Goal: Find contact information: Obtain details needed to contact an individual or organization

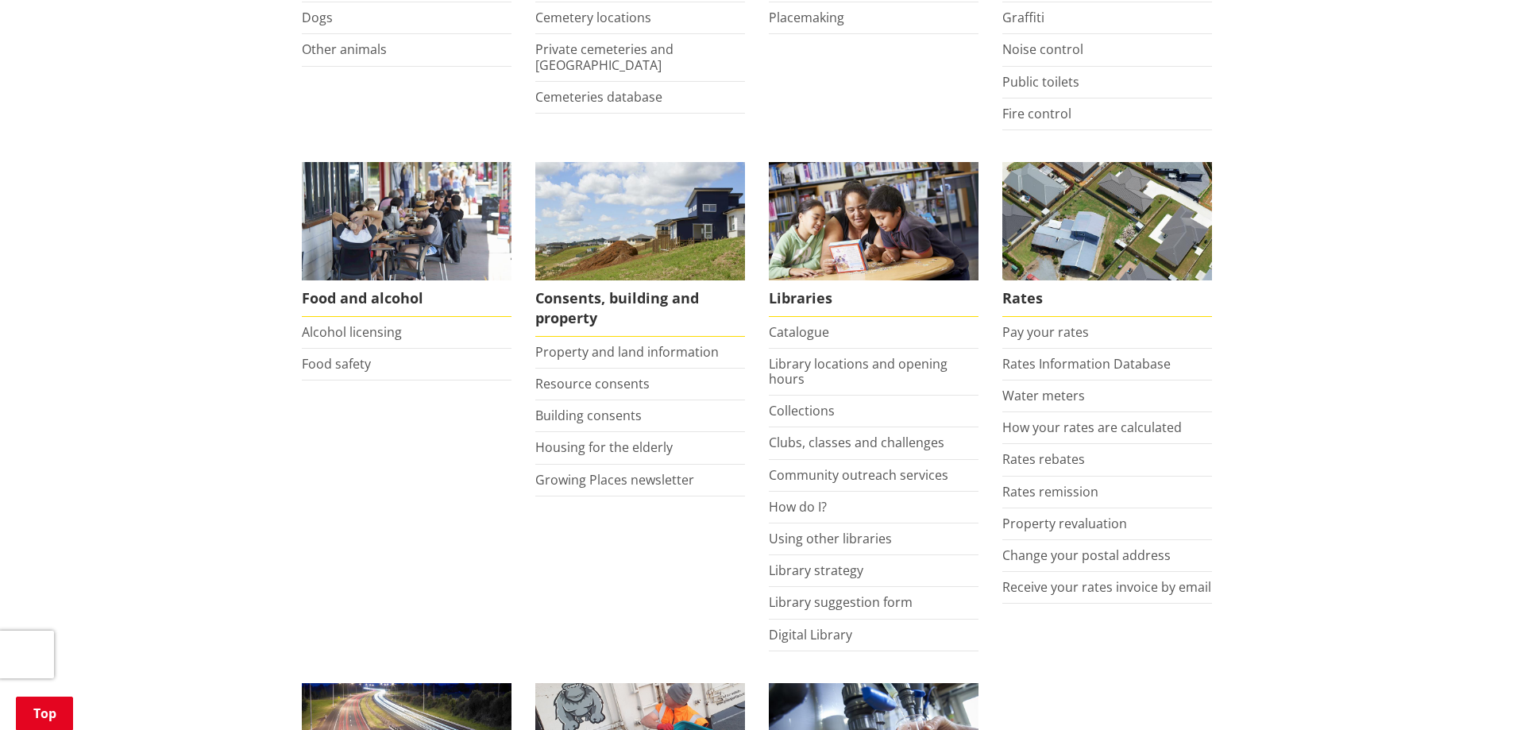
scroll to position [556, 0]
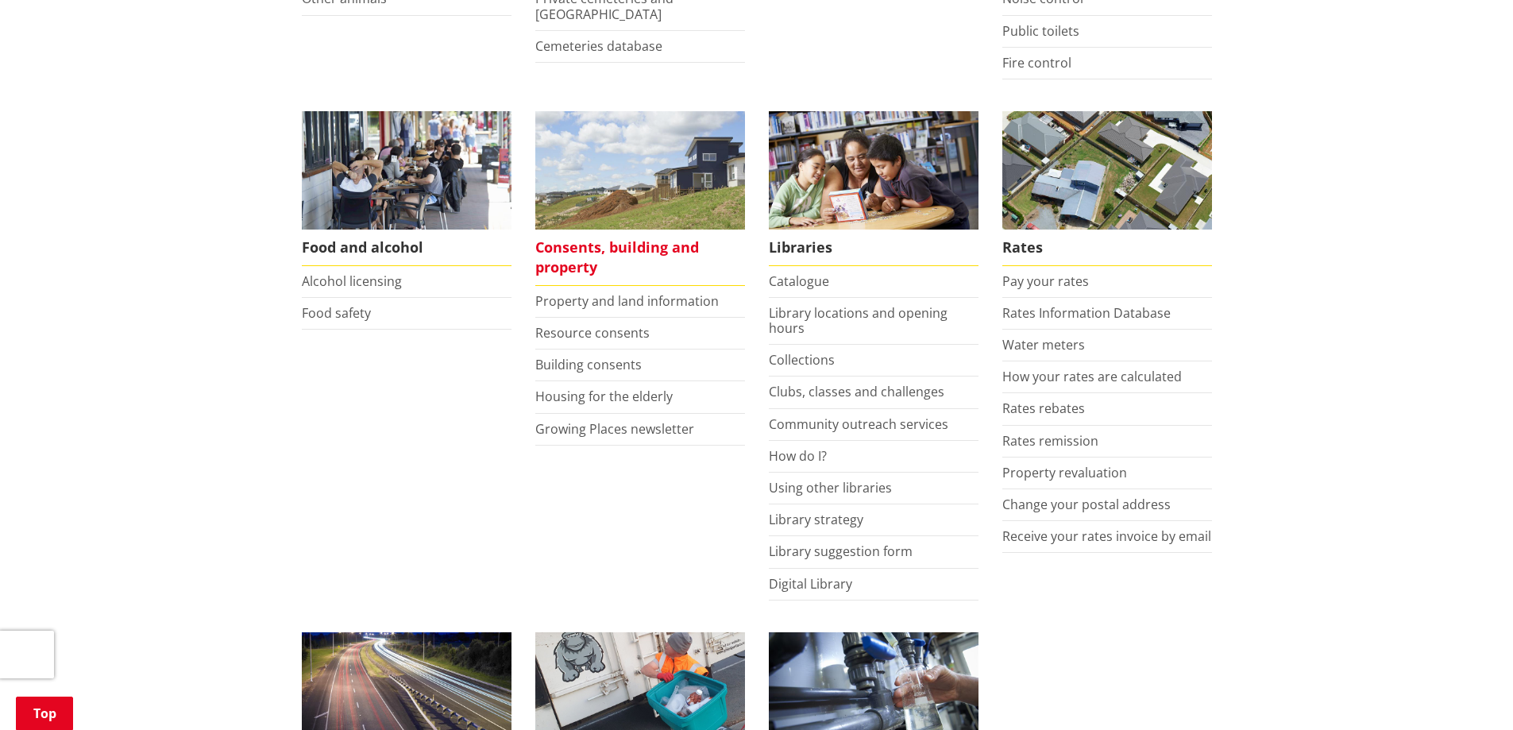
click at [596, 245] on span "Consents, building and property" at bounding box center [640, 258] width 210 height 56
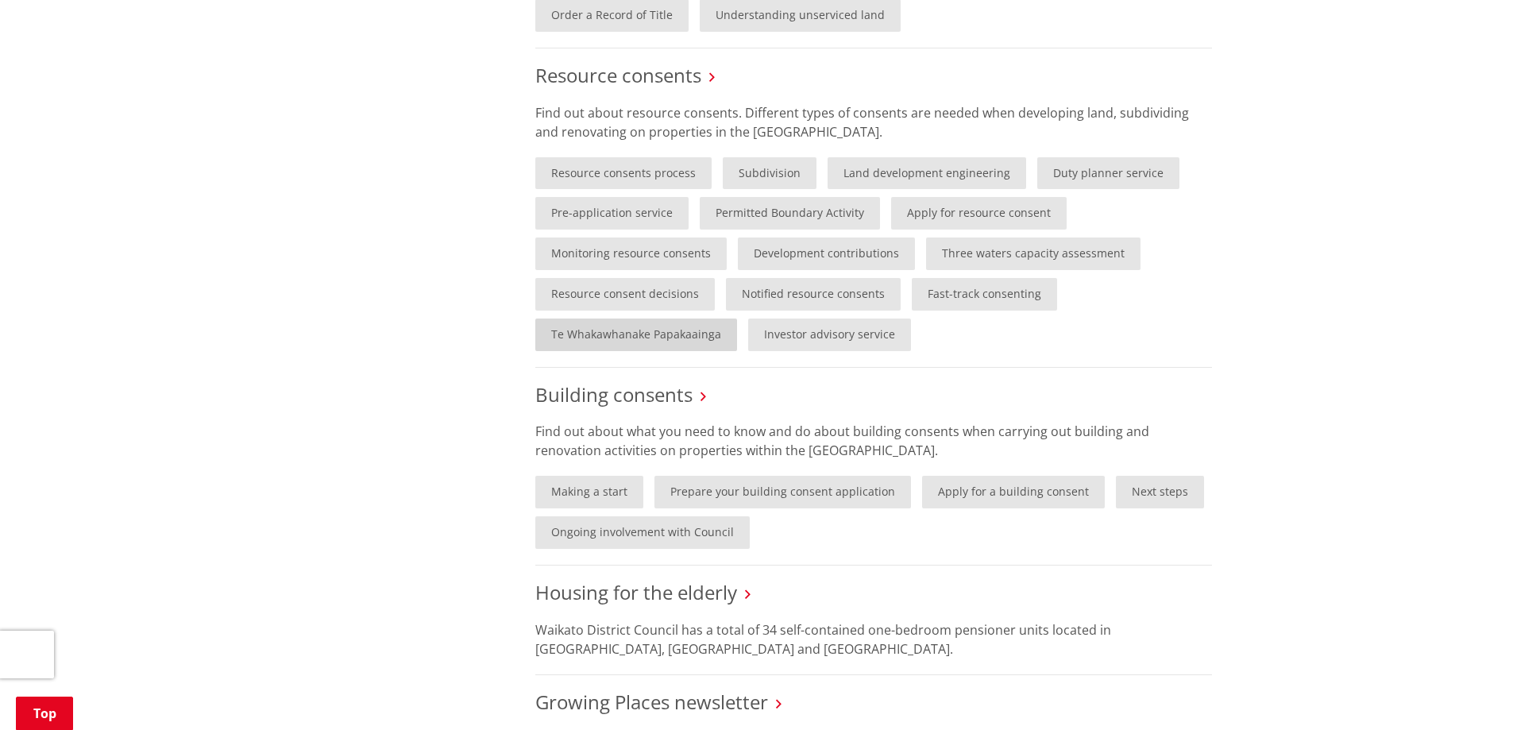
scroll to position [953, 0]
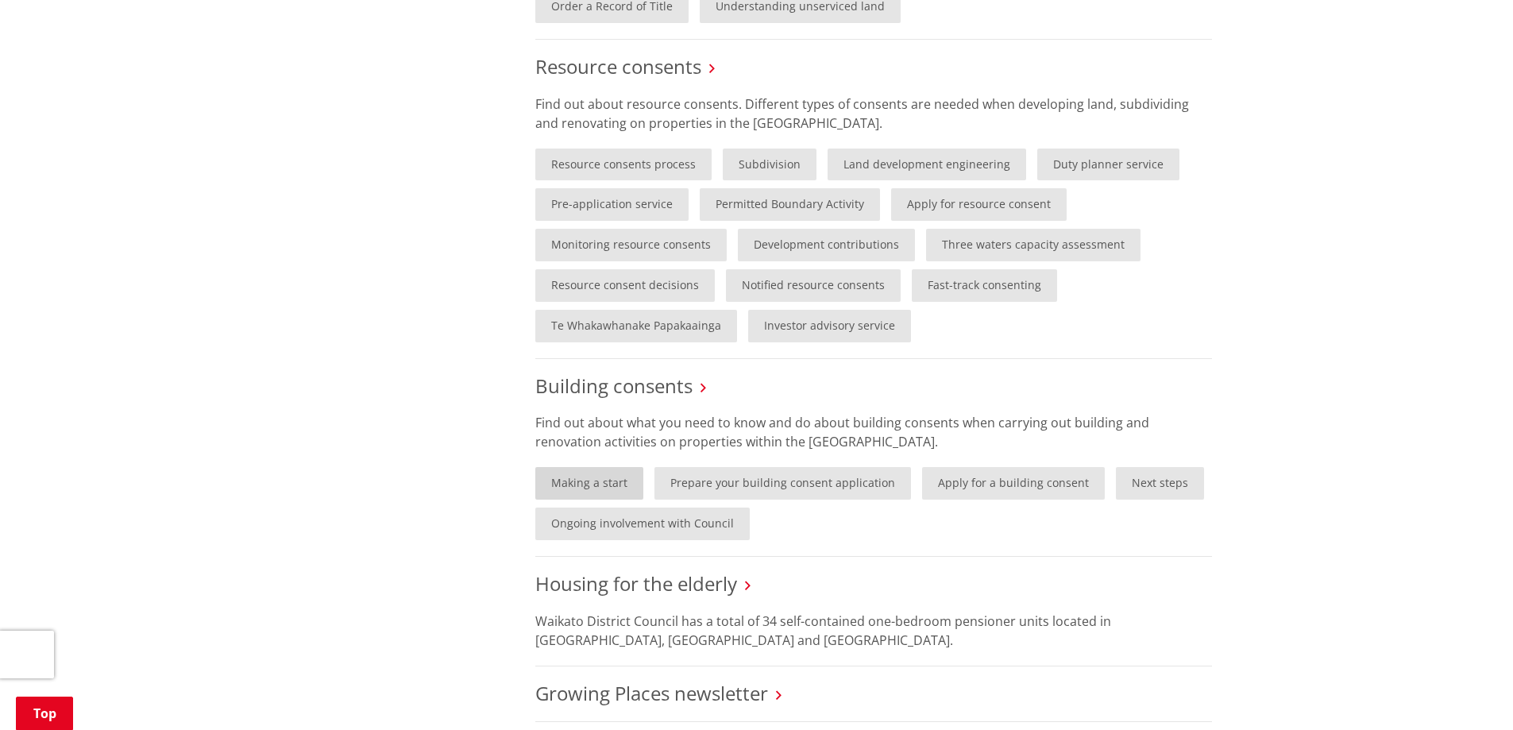
click at [596, 480] on link "Making a start" at bounding box center [589, 483] width 108 height 33
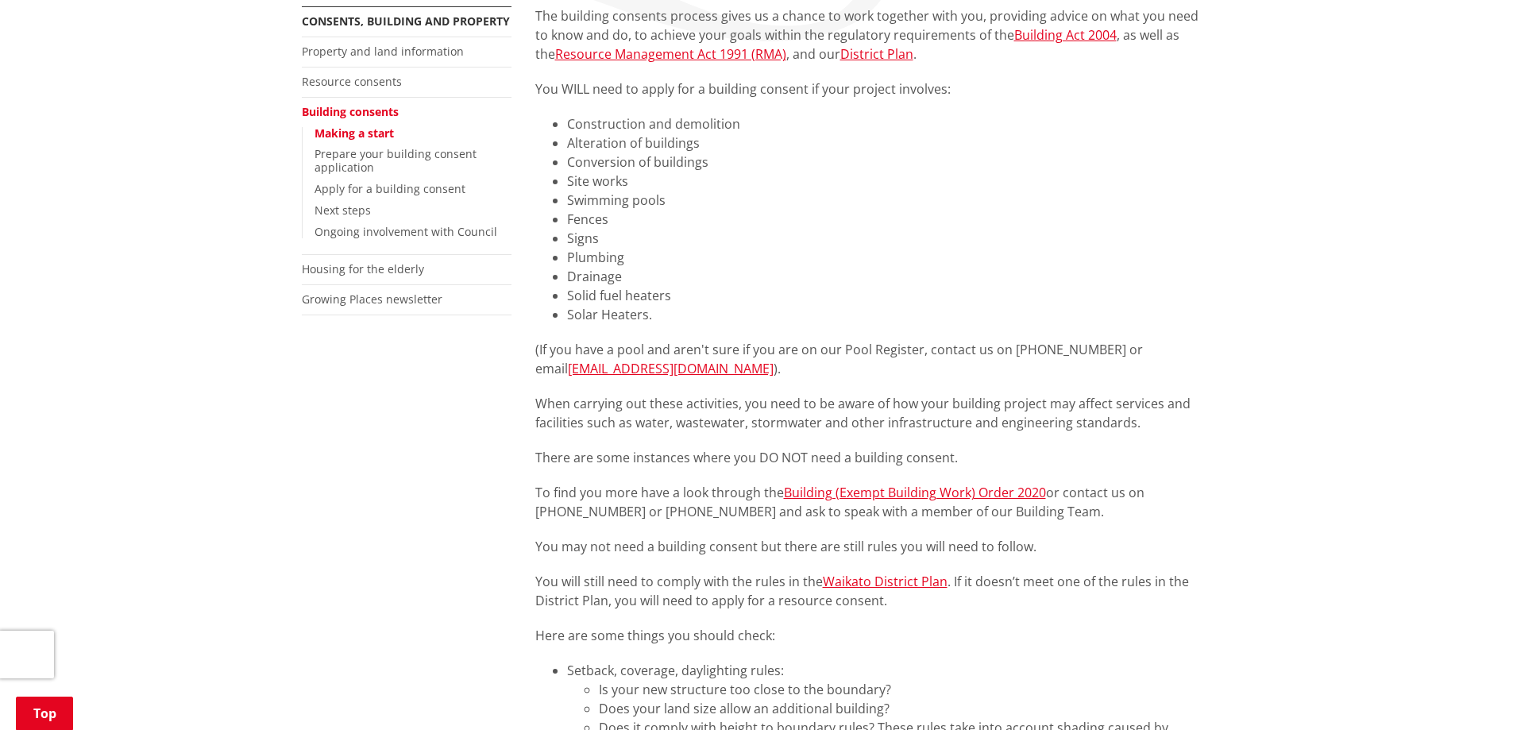
scroll to position [318, 0]
click at [822, 487] on link "Building (Exempt Building Work) Order 2020" at bounding box center [915, 488] width 262 height 17
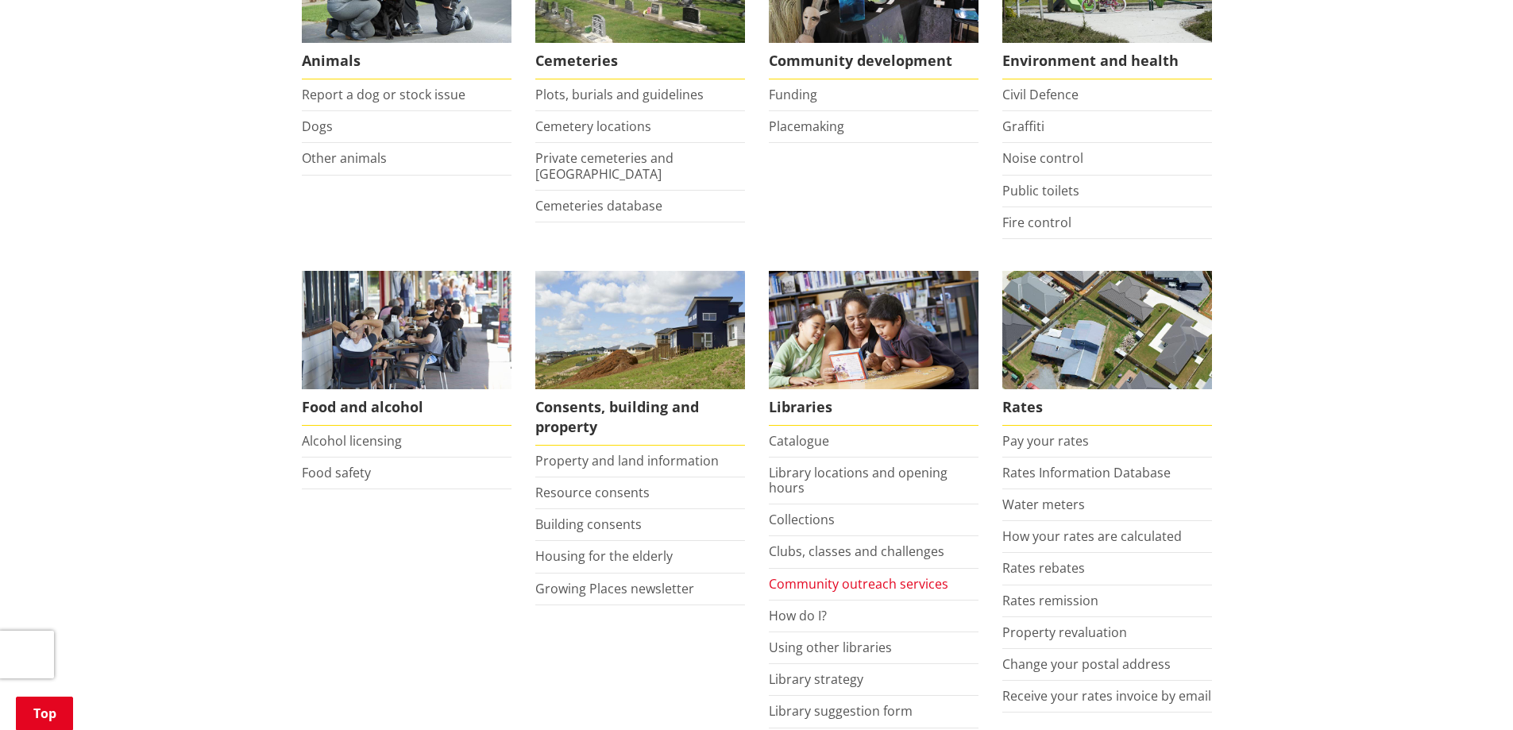
scroll to position [397, 0]
click at [572, 518] on link "Building consents" at bounding box center [588, 523] width 106 height 17
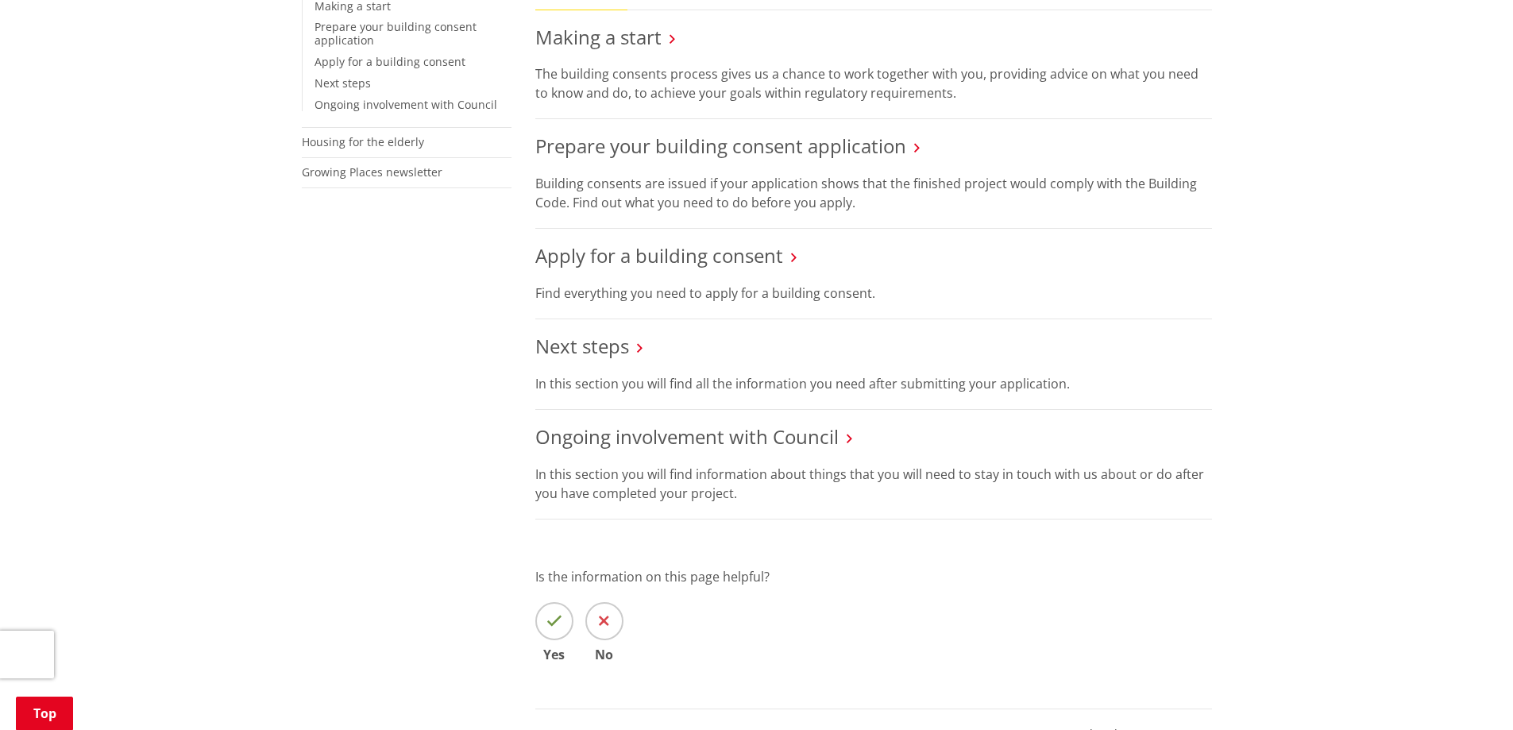
scroll to position [476, 0]
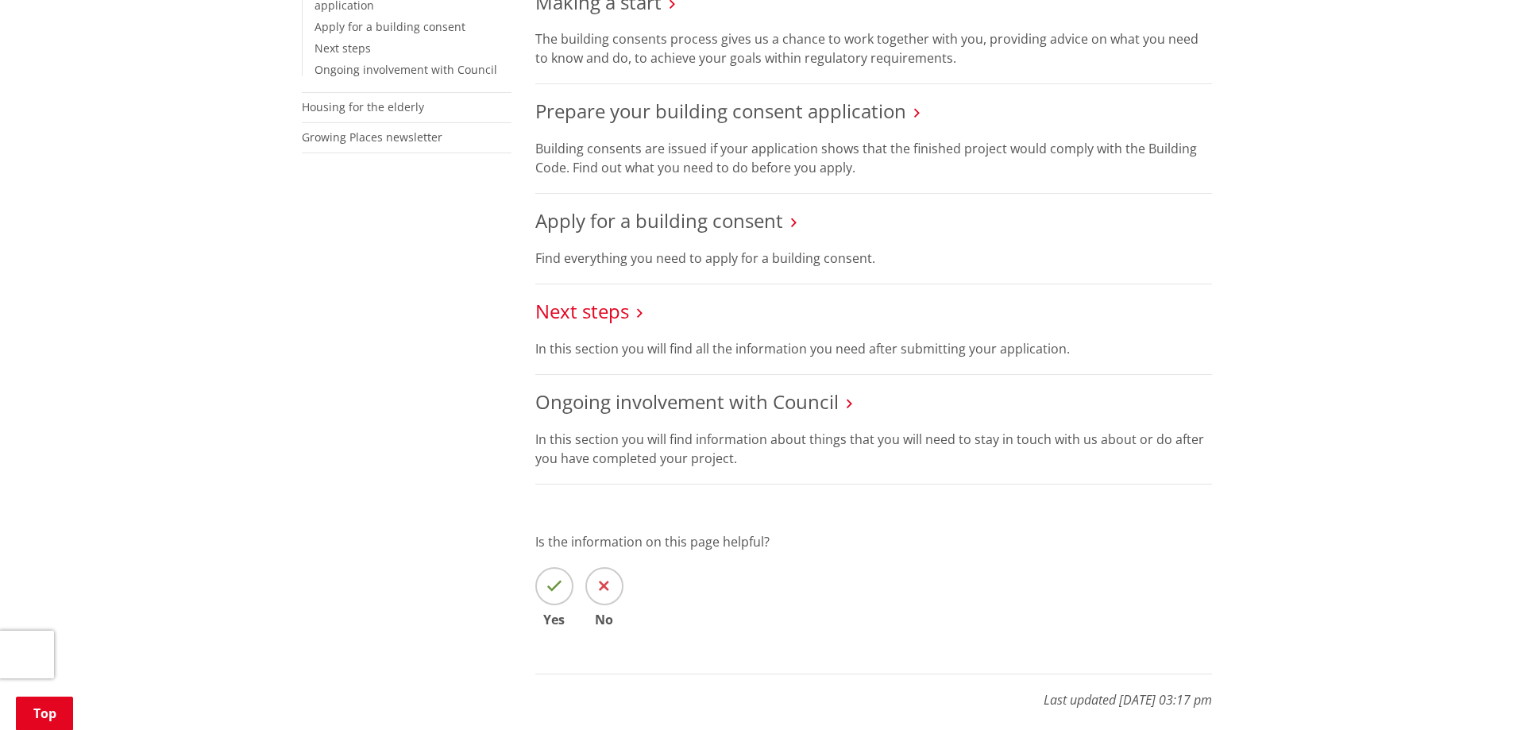
click at [601, 311] on link "Next steps" at bounding box center [582, 311] width 94 height 26
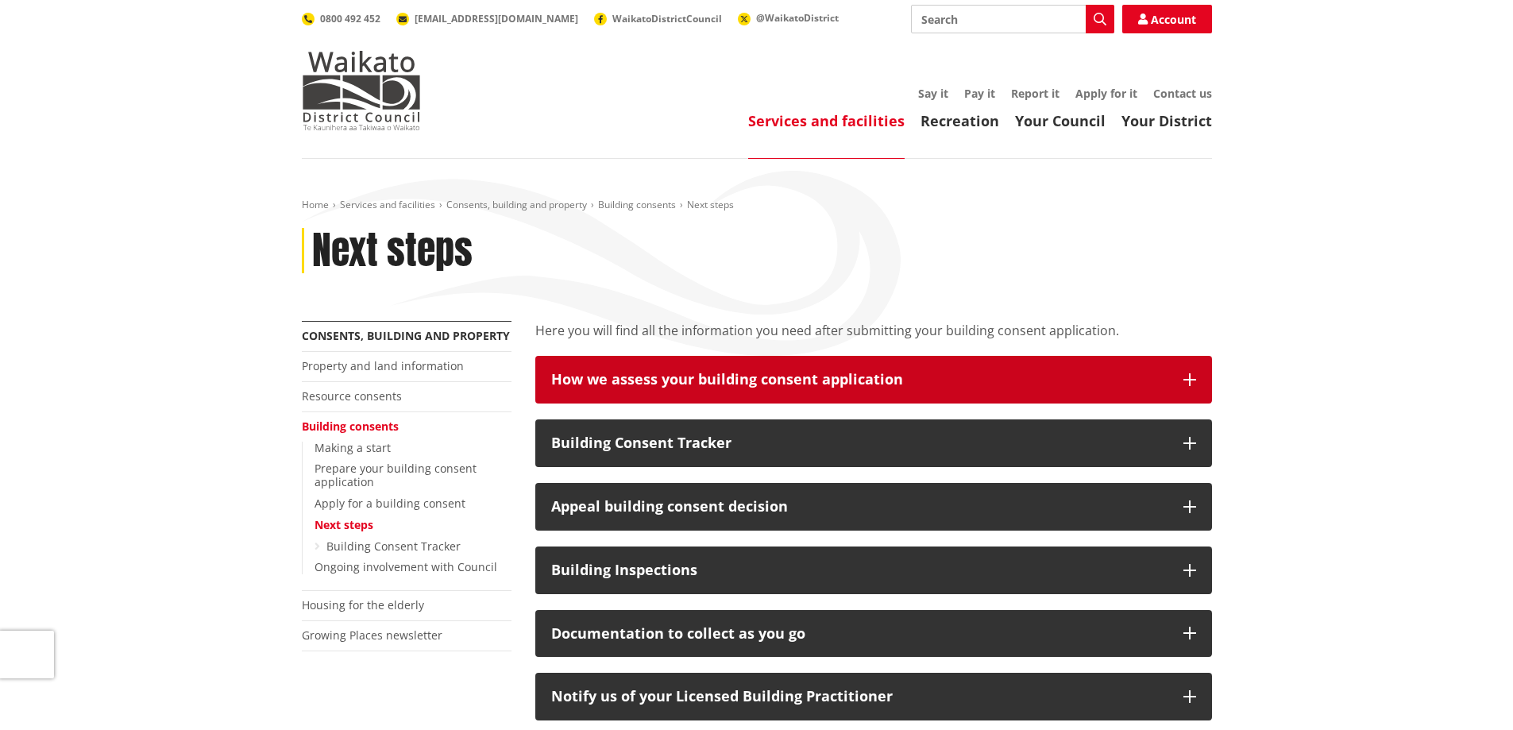
click at [1150, 374] on div "How we assess your building consent application" at bounding box center [859, 380] width 616 height 16
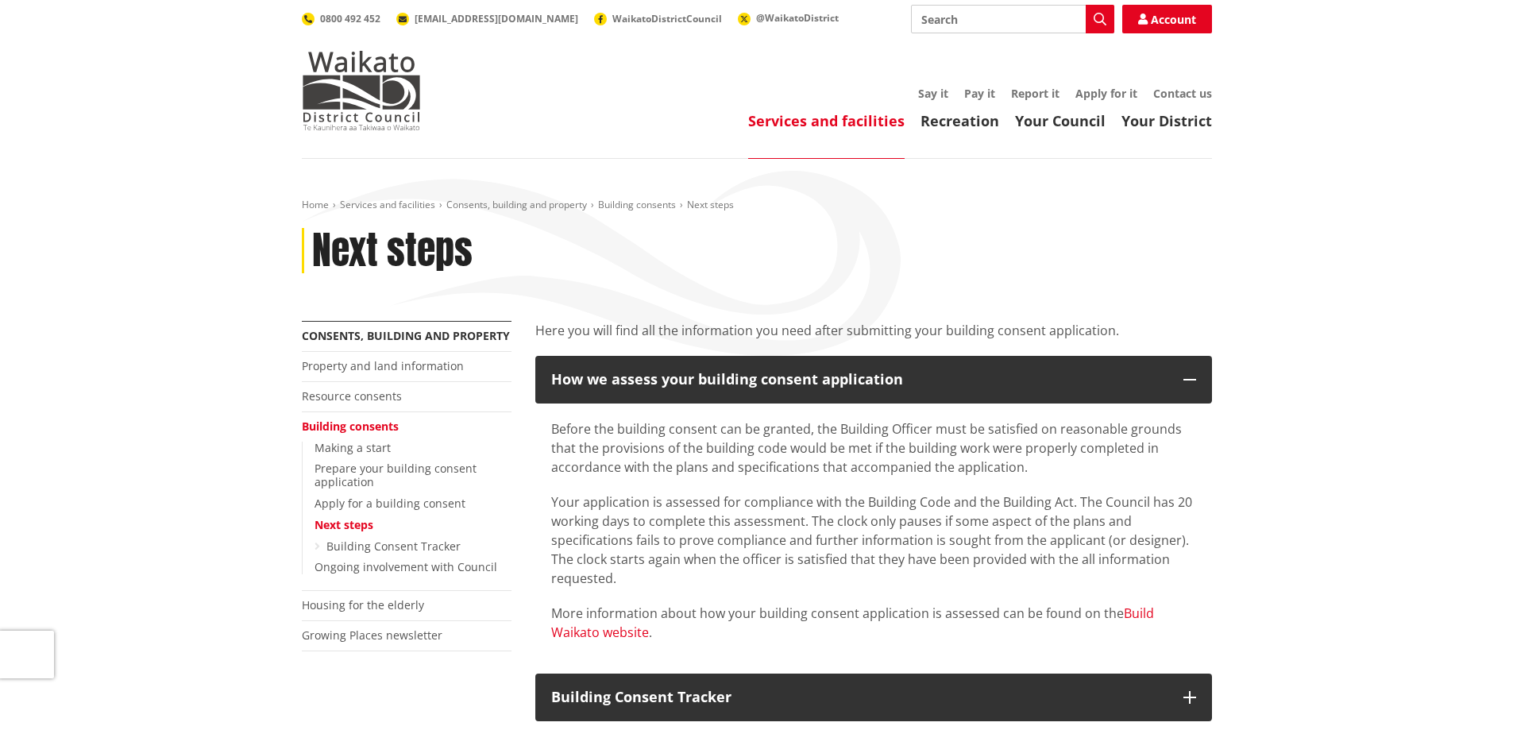
click at [1128, 607] on link "Build Waikato website" at bounding box center [852, 622] width 603 height 37
click at [1178, 87] on link "Contact us" at bounding box center [1182, 93] width 59 height 15
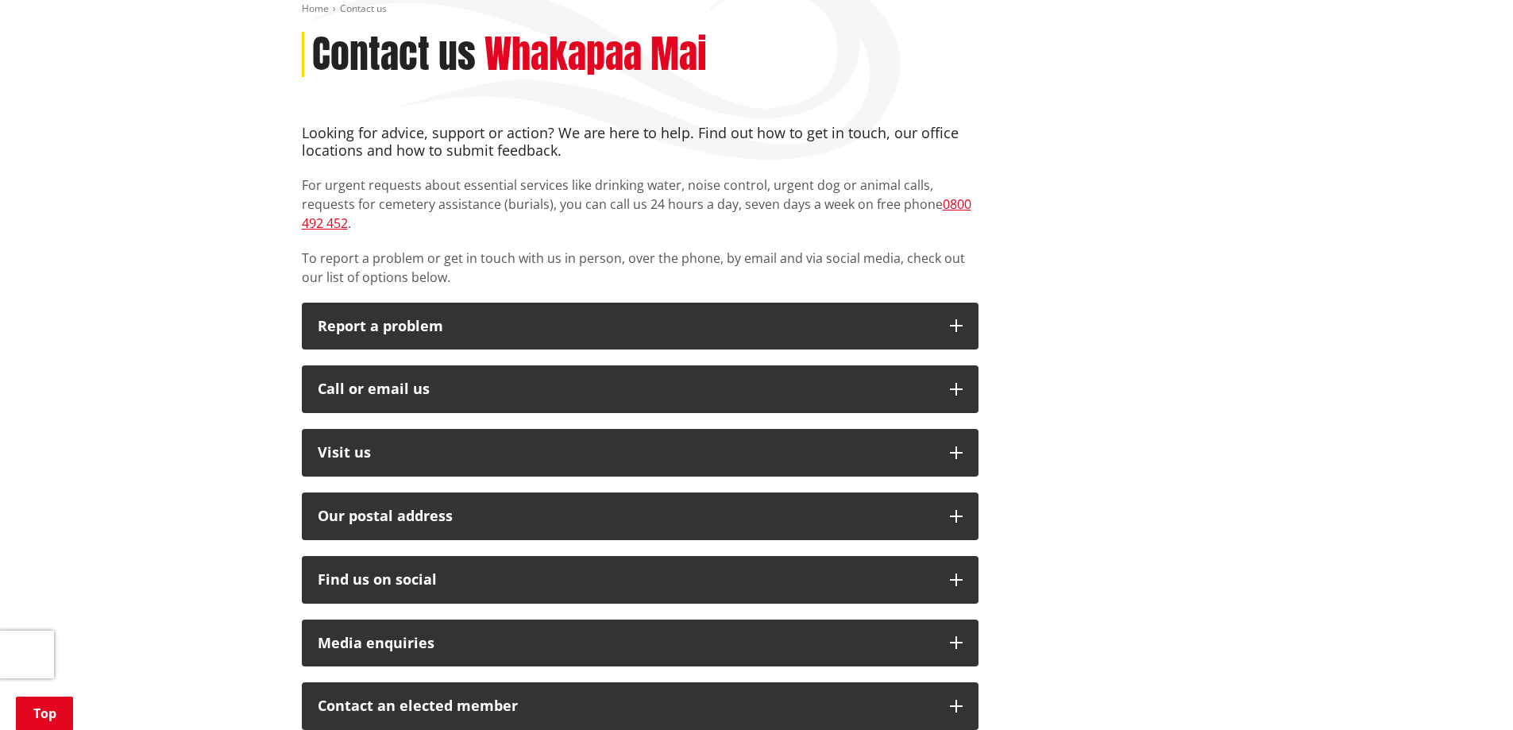
scroll to position [238, 0]
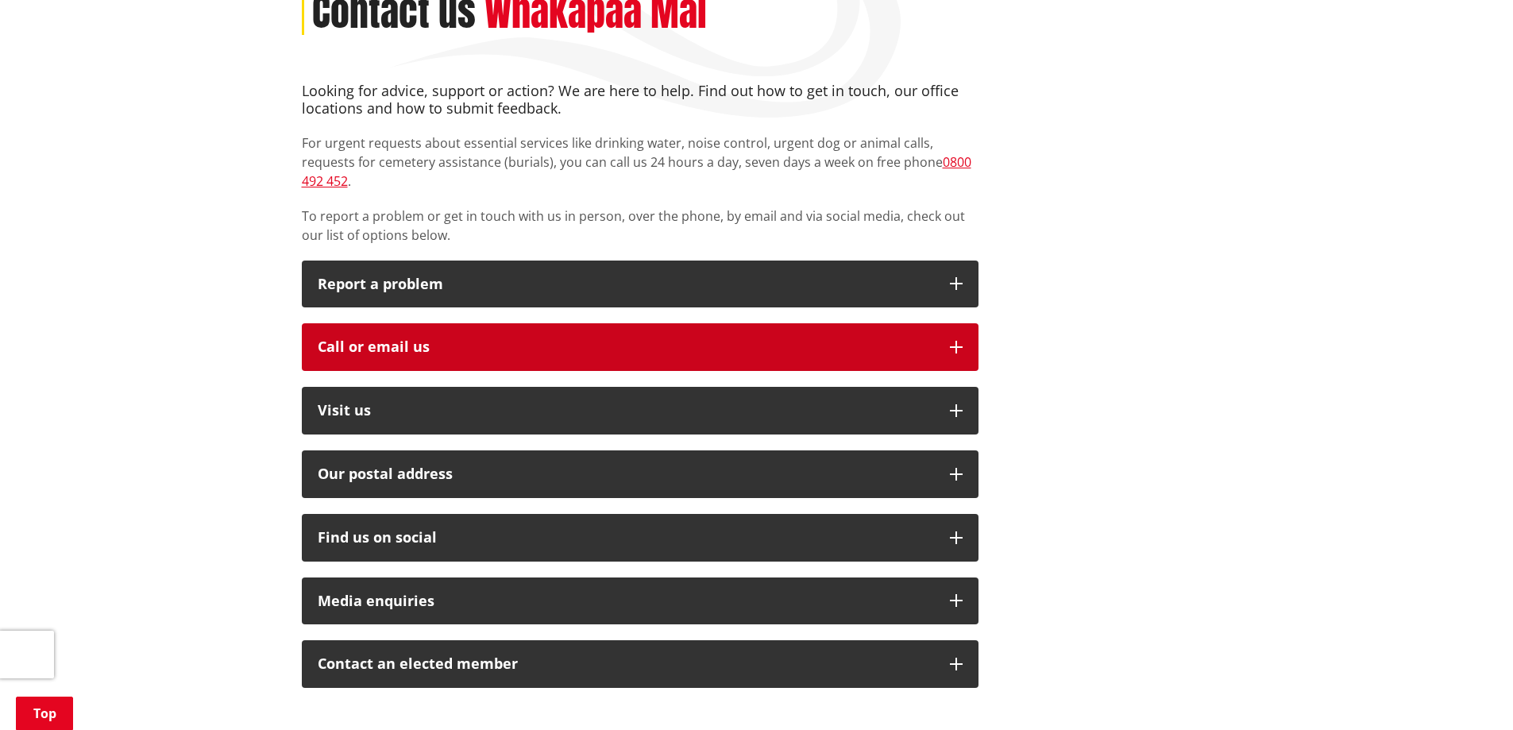
click at [748, 339] on div "Call or email us" at bounding box center [626, 347] width 616 height 16
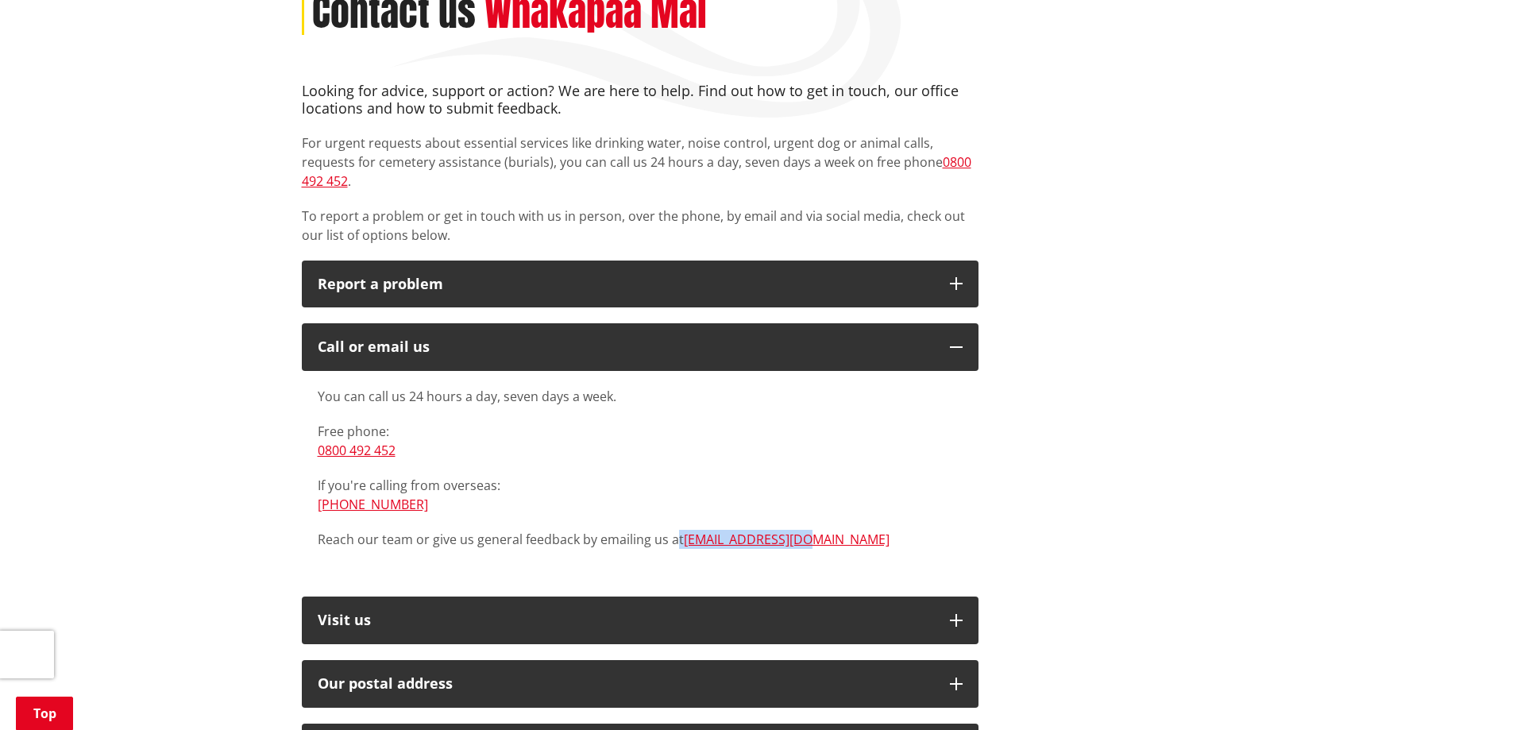
drag, startPoint x: 677, startPoint y: 519, endPoint x: 817, endPoint y: 528, distance: 140.9
click at [817, 530] on p "Reach our team or give us general feedback by emailing us at [EMAIL_ADDRESS][DO…" at bounding box center [640, 539] width 645 height 19
click at [860, 530] on p "Reach our team or give us general feedback by emailing us at [EMAIL_ADDRESS][DO…" at bounding box center [640, 539] width 645 height 19
click at [673, 530] on p "Reach our team or give us general feedback by emailing us at [EMAIL_ADDRESS][DO…" at bounding box center [640, 539] width 645 height 19
click at [722, 530] on link "[EMAIL_ADDRESS][DOMAIN_NAME]" at bounding box center [787, 538] width 206 height 17
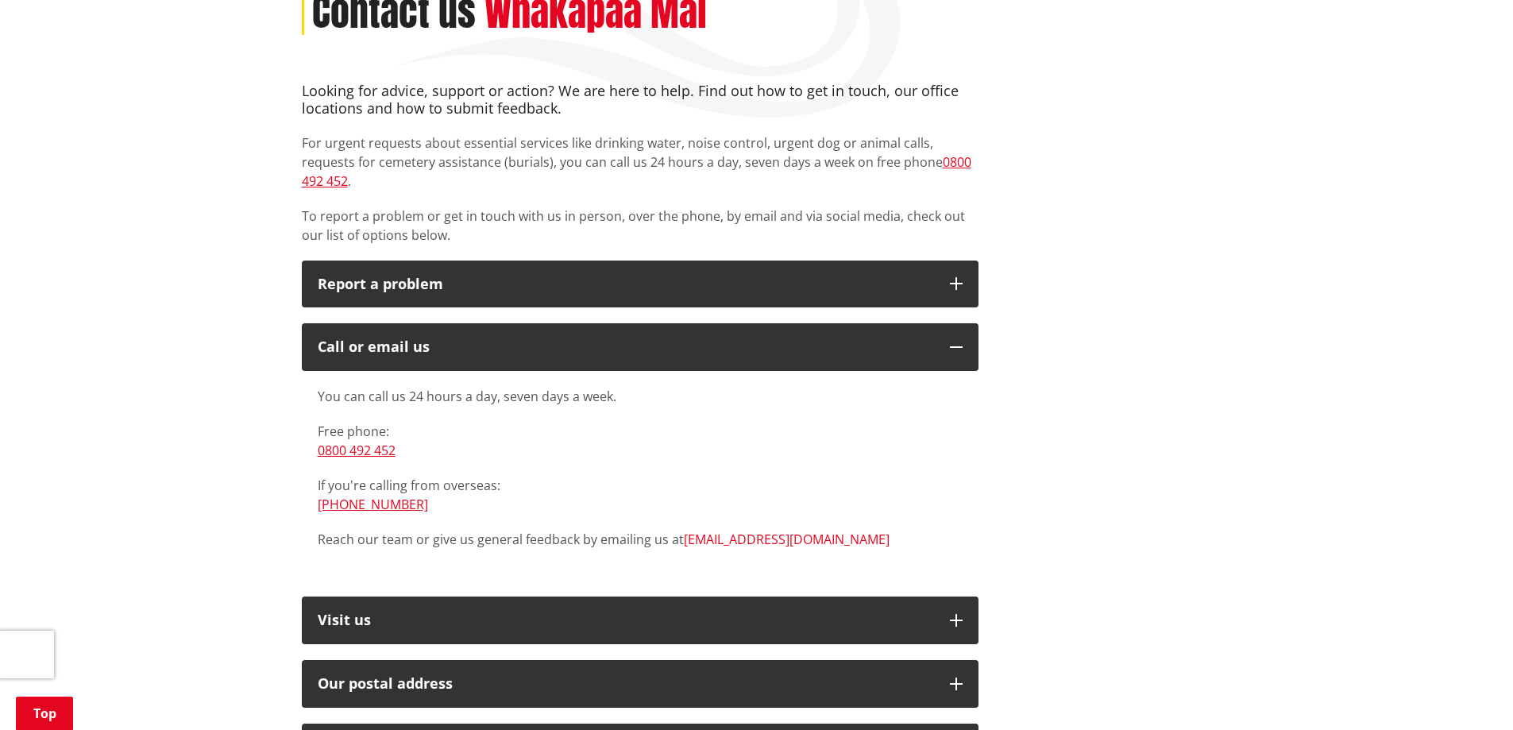
click at [722, 530] on link "[EMAIL_ADDRESS][DOMAIN_NAME]" at bounding box center [787, 538] width 206 height 17
